Goal: Task Accomplishment & Management: Manage account settings

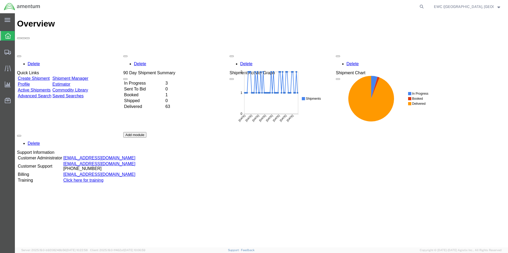
click at [141, 81] on td "In Progress" at bounding box center [144, 83] width 41 height 5
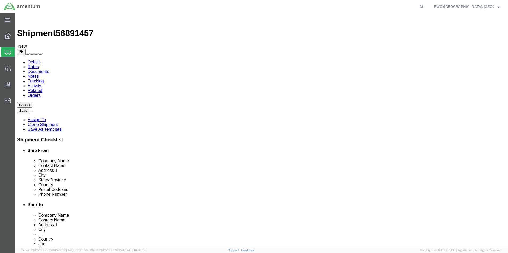
select select "60951"
select select "63333"
click input "Postal Code"
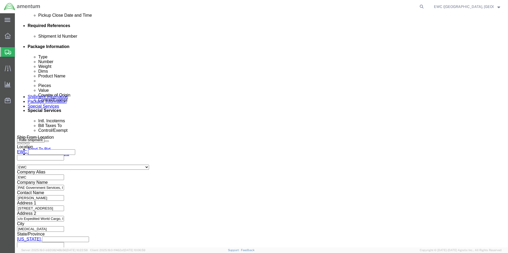
scroll to position [260, 0]
type input "111171"
select select
click button "Continue"
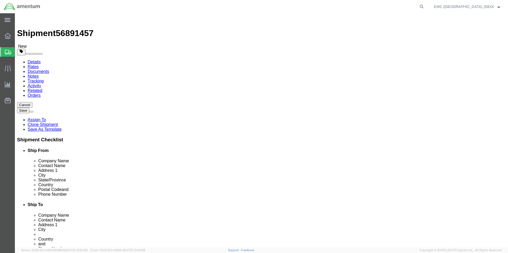
click button "Continue"
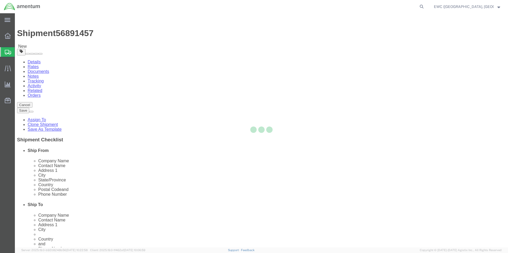
select select
select select "DEPARTMENT"
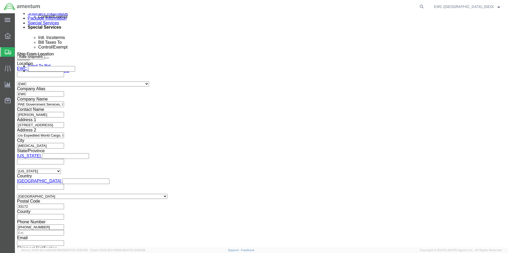
scroll to position [345, 0]
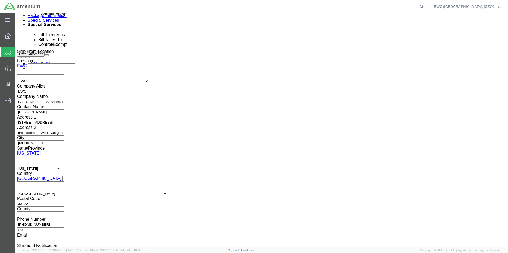
click select "Select AES-Direct EEI Carrier File EEI EEI Exempt"
select select "EXEM"
click select "Select AES-Direct EEI Carrier File EEI EEI Exempt"
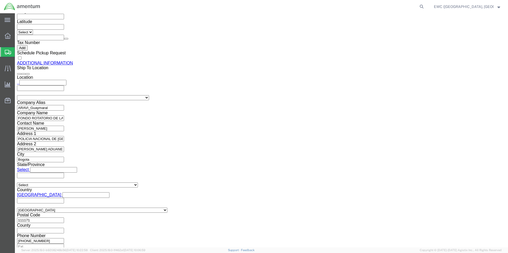
scroll to position [616, 0]
click link "Rate And Send To Bid"
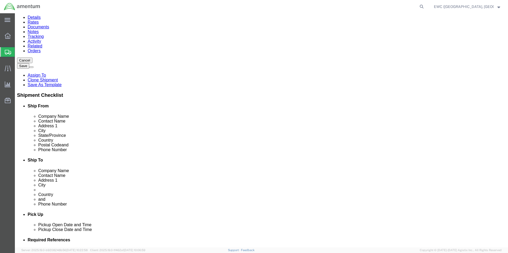
scroll to position [0, 0]
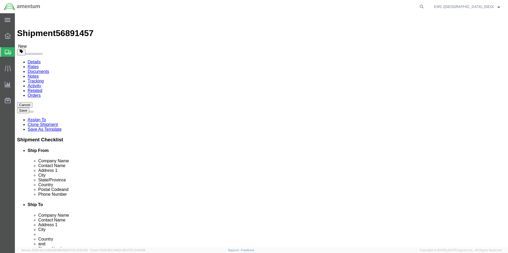
click icon
click div "Pieces: 1.00 Each Total value:"
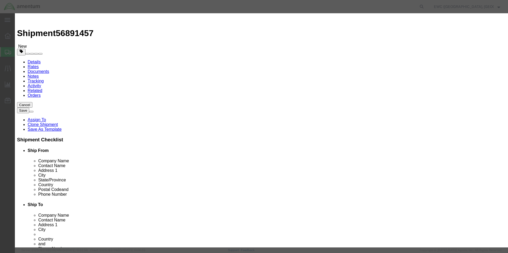
click input "text"
type input "200"
click label "NMFC"
click select "Select ATF BIS DEA EPA FDA FTR ITAR OFAC Other (OPA)"
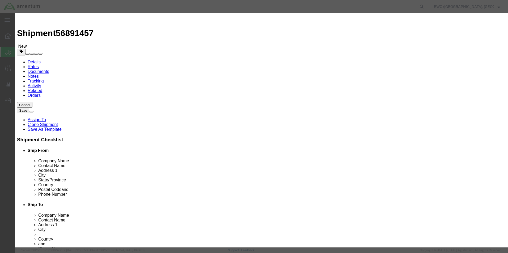
select select "BIS"
click select "Select ATF BIS DEA EPA FDA FTR ITAR OFAC Other (OPA)"
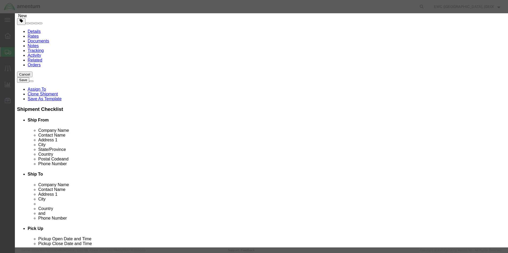
scroll to position [31, 0]
click button "Save & Close"
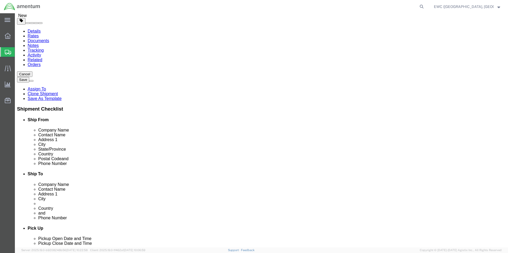
click button "Continue"
click link "Rate And Send To Bid"
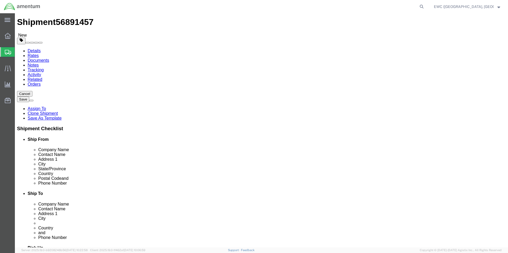
scroll to position [0, 0]
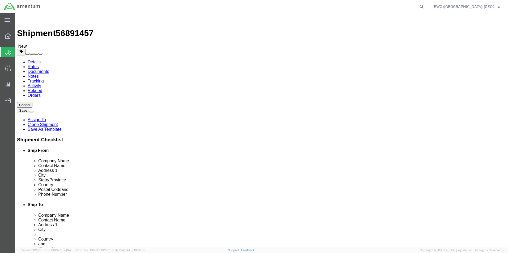
click link "Special Services"
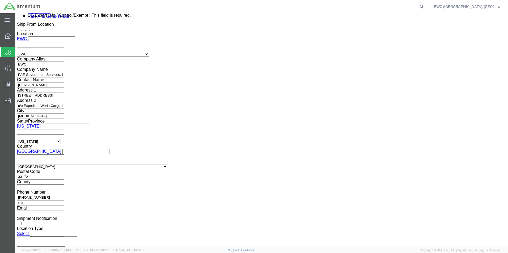
scroll to position [399, 0]
click select "Select ATF BIS DEA EPA FDA FTR ITAR OFAC Other (OPA)"
select select "BIS"
click select "Select ATF BIS DEA EPA FDA FTR ITAR OFAC Other (OPA)"
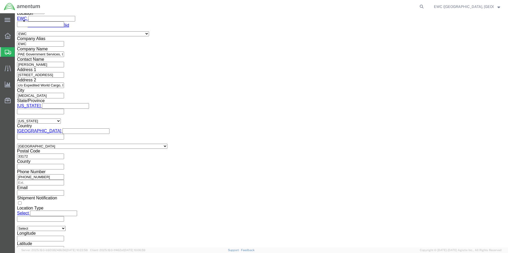
scroll to position [429, 0]
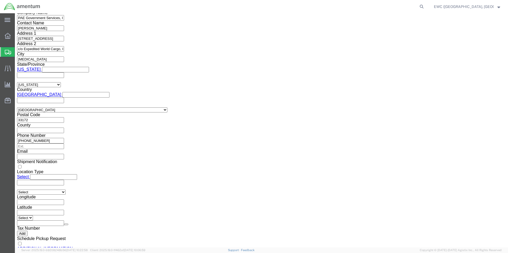
click link "Rate And Send To Bid"
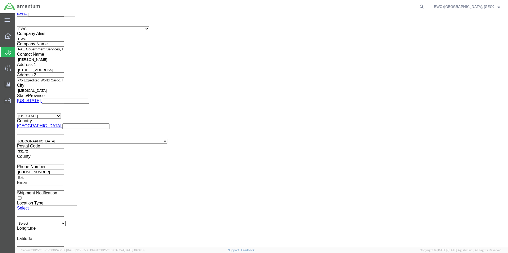
scroll to position [372, 0]
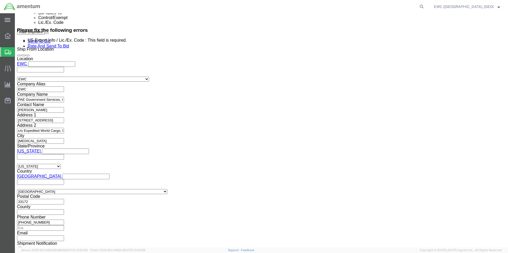
click select "Select AGR-Agricultural APP-Computers APR-Additional Permissive Exports AVS-Air…"
select select "NONE"
click select "Select AGR-Agricultural APP-Computers APR-Additional Permissive Exports AVS-Air…"
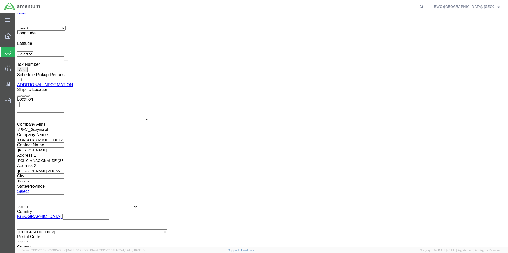
scroll to position [616, 0]
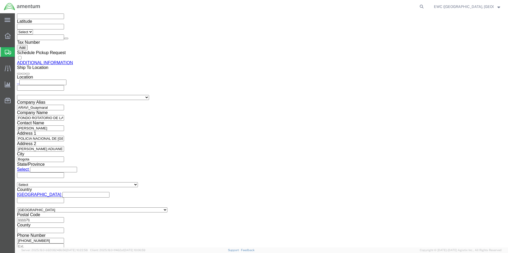
click link "Rate And Send To Bid"
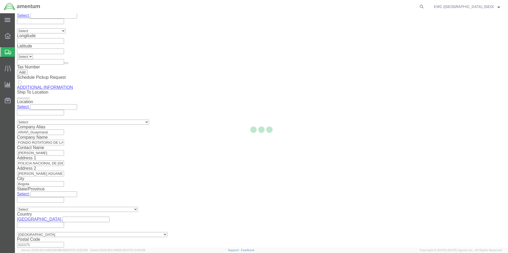
select select "CRAT"
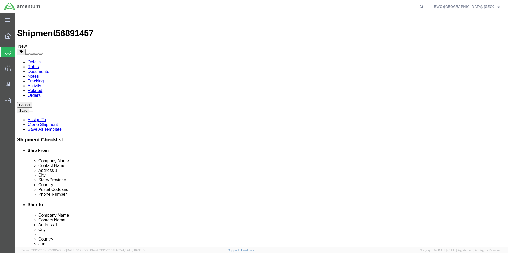
click dd "1.00 Each"
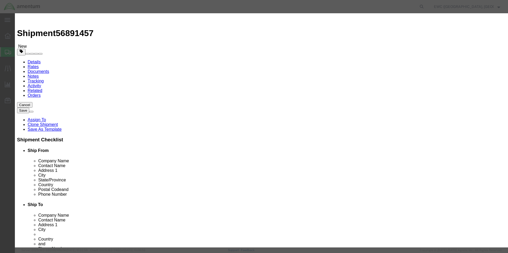
scroll to position [80, 0]
click select "Select AGR-Agricultural APP-Computers APR-Additional Permissive Exports AVS-Air…"
select select "NLR"
click select "Select AGR-Agricultural APP-Computers APR-Additional Permissive Exports AVS-Air…"
click div "Controlled"
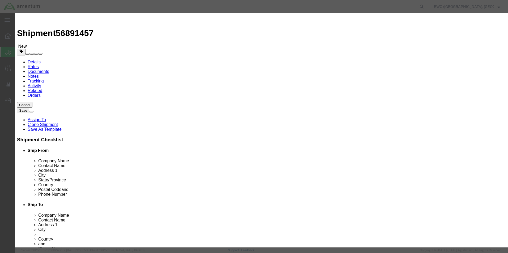
scroll to position [0, 0]
click textarea
click button "Save & Close"
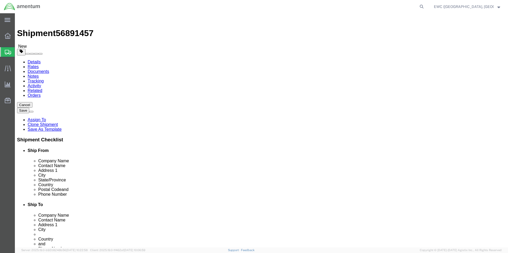
click button "Continue"
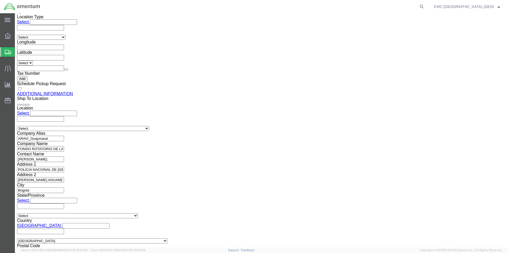
scroll to position [616, 0]
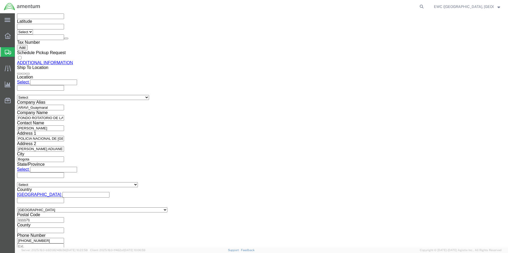
click link "Rate And Send To Bid"
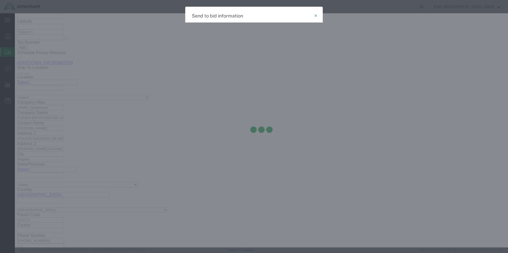
select select "AIR"
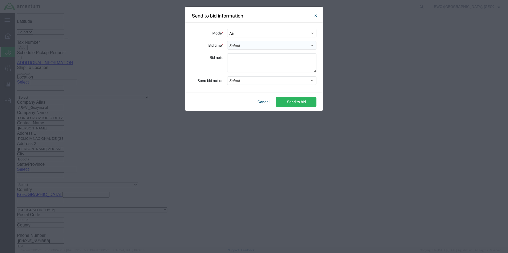
click at [256, 46] on select "Select 30 Min (Rush) 1 Hour (Rush) 2 Hours (Rush) 4 Hours (Rush) 8 Hours (Rush)…" at bounding box center [271, 45] width 89 height 9
select select "0.5"
click at [227, 41] on select "Select 30 Min (Rush) 1 Hour (Rush) 2 Hours (Rush) 4 Hours (Rush) 8 Hours (Rush)…" at bounding box center [271, 45] width 89 height 9
click at [235, 61] on textarea at bounding box center [271, 62] width 89 height 19
type textarea "ARAVI"
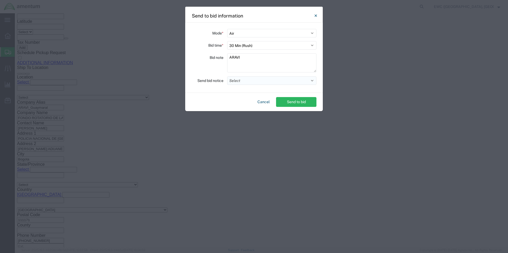
click at [279, 81] on button "Select" at bounding box center [271, 81] width 89 height 9
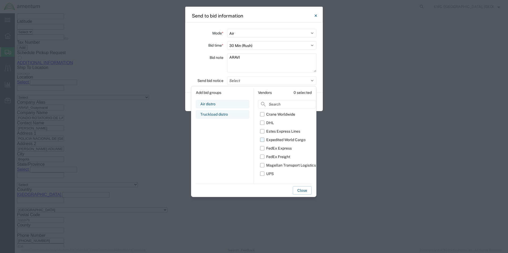
click at [262, 141] on label "Expedited World Cargo" at bounding box center [288, 140] width 56 height 9
click at [0, 0] on input "Expedited World Cargo" at bounding box center [0, 0] width 0 height 0
click at [298, 192] on button "Close" at bounding box center [302, 191] width 19 height 9
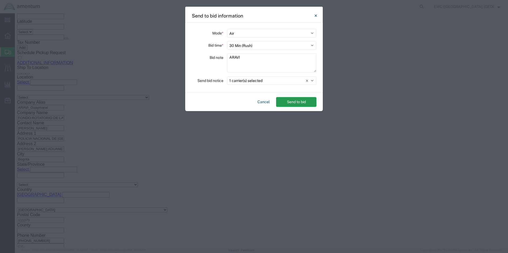
click at [299, 103] on button "Send to bid" at bounding box center [296, 102] width 40 height 10
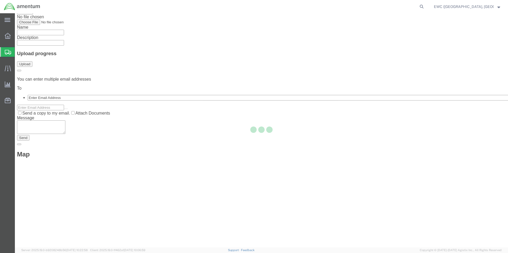
scroll to position [0, 0]
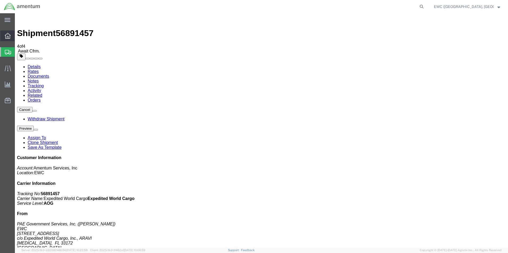
click at [9, 39] on icon at bounding box center [8, 36] width 6 height 6
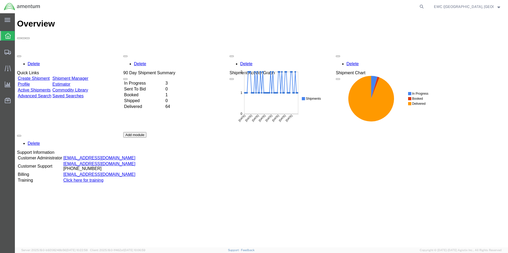
click at [492, 6] on span "EWC (Miami, FL) ARAVI Program" at bounding box center [467, 7] width 66 height 6
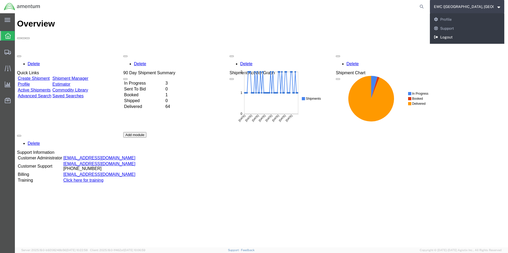
click at [454, 33] on link "Logout" at bounding box center [467, 37] width 74 height 9
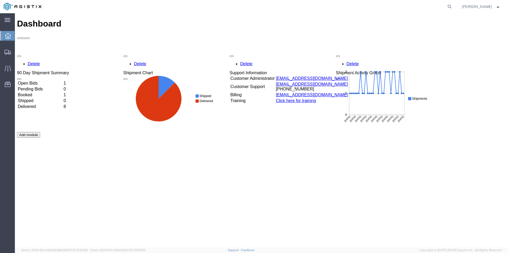
click at [41, 92] on td "Booked" at bounding box center [40, 94] width 45 height 5
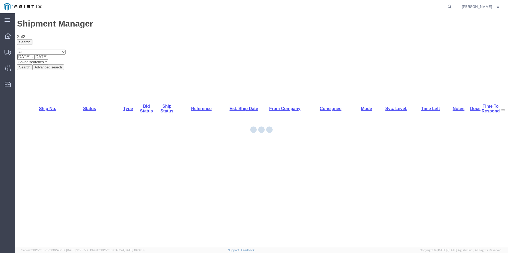
drag, startPoint x: 322, startPoint y: 137, endPoint x: 453, endPoint y: 166, distance: 134.4
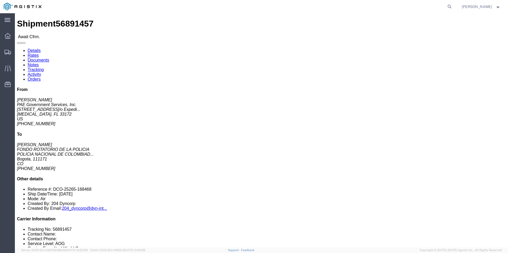
click link "Confirm"
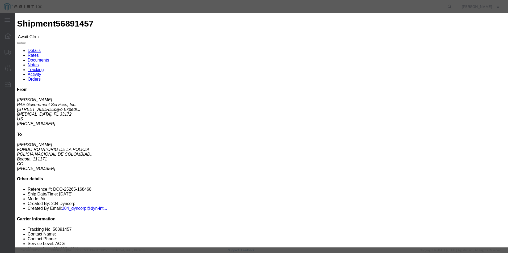
click input "text"
drag, startPoint x: 180, startPoint y: 65, endPoint x: 201, endPoint y: 65, distance: 21.0
click input "406-06568936"
drag, startPoint x: 177, startPoint y: 65, endPoint x: 204, endPoint y: 65, distance: 26.0
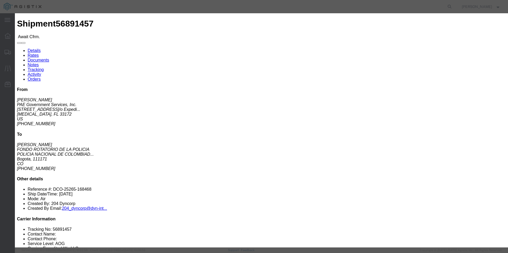
click input "406-06568936"
type input "406-06568936"
click input "text"
paste input "406-06568936"
type input "406-06568936"
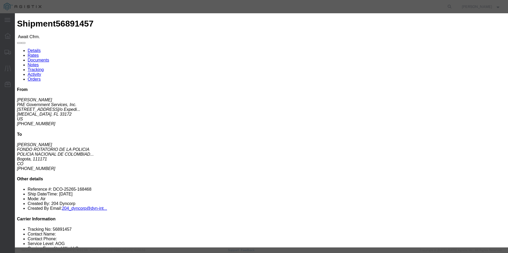
click fieldset "Confirmation Details Use my profile Bill of Lading Number 406-06568936 Person M…"
click input "text"
type input "[PERSON_NAME]"
click input "text"
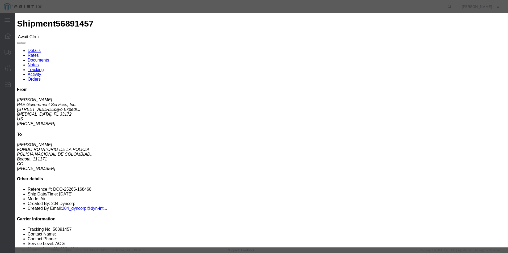
type input "3053925085"
click div "Confirmation Details Use my profile Bill of Lading Number 406-06568936 Person M…"
click select "Select Midnight 1 am 2 am 3 am 4 am 5 am 6 am 7 am 8 am 9 am 10 am 11 am 12 Noo…"
select select
click select "Select Midnight 1 am 2 am 3 am 4 am 5 am 6 am 7 am 8 am 9 am 10 am 11 am 12 Noo…"
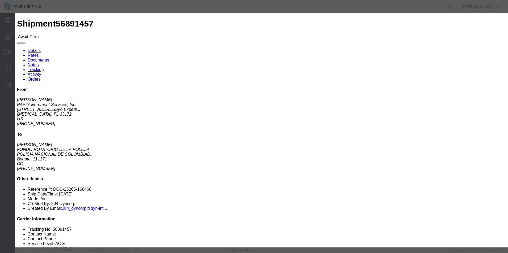
click button "Submit"
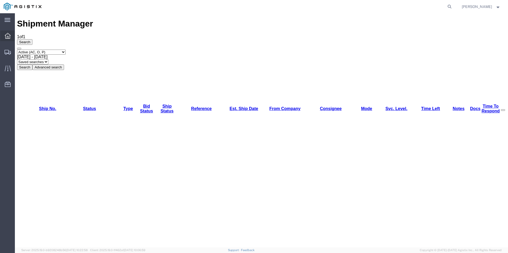
click at [7, 35] on icon at bounding box center [8, 36] width 6 height 6
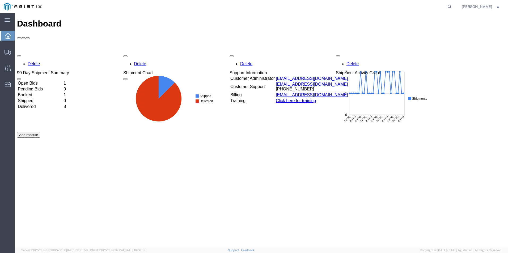
click at [35, 92] on td "Booked" at bounding box center [40, 94] width 45 height 5
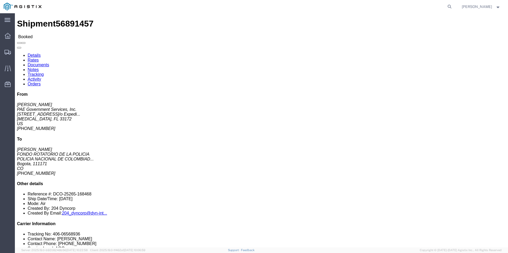
click link "Tracking"
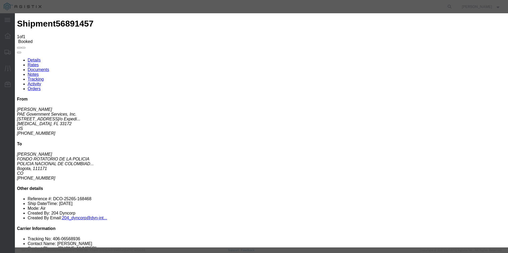
type input "[DATE]"
type input "3:00 PM"
select select "INTRANST"
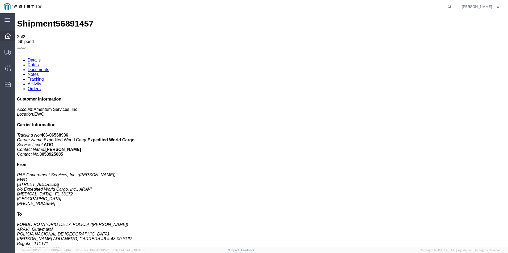
click at [5, 38] on icon at bounding box center [8, 36] width 6 height 6
